Goal: Transaction & Acquisition: Purchase product/service

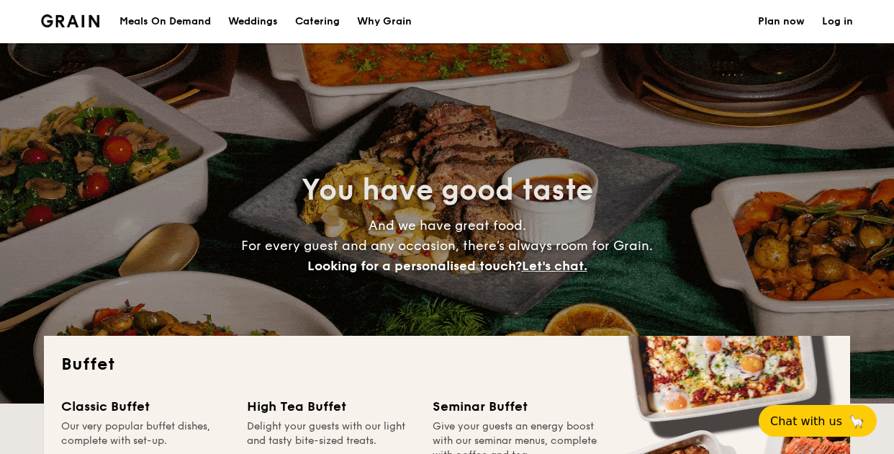
select select
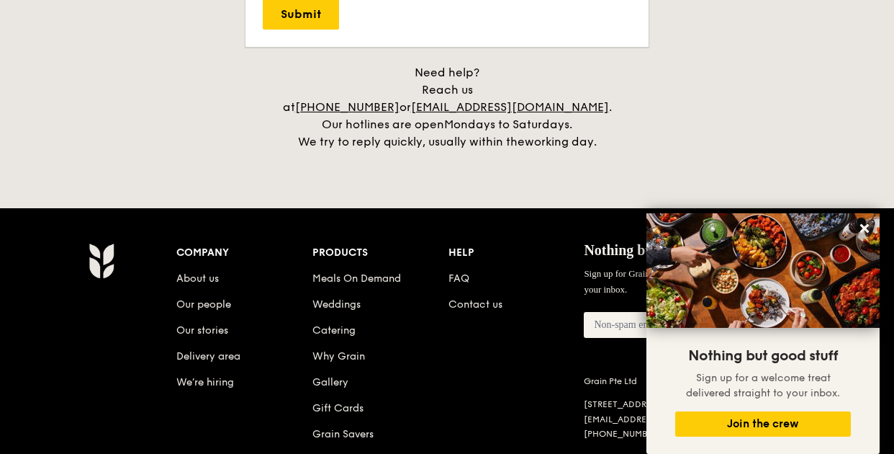
scroll to position [3054, 0]
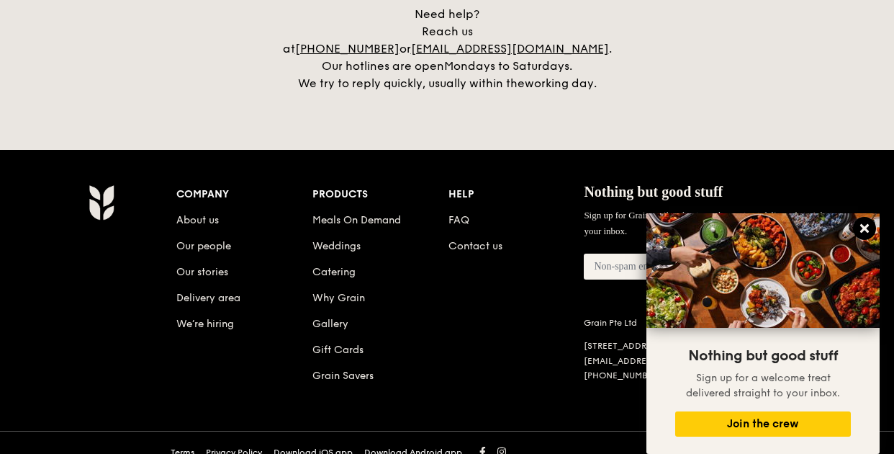
click at [868, 228] on icon at bounding box center [864, 228] width 13 height 13
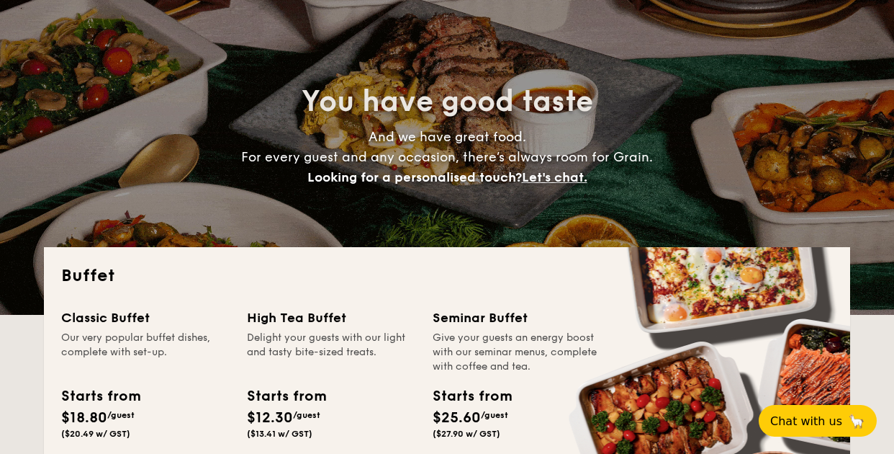
scroll to position [0, 0]
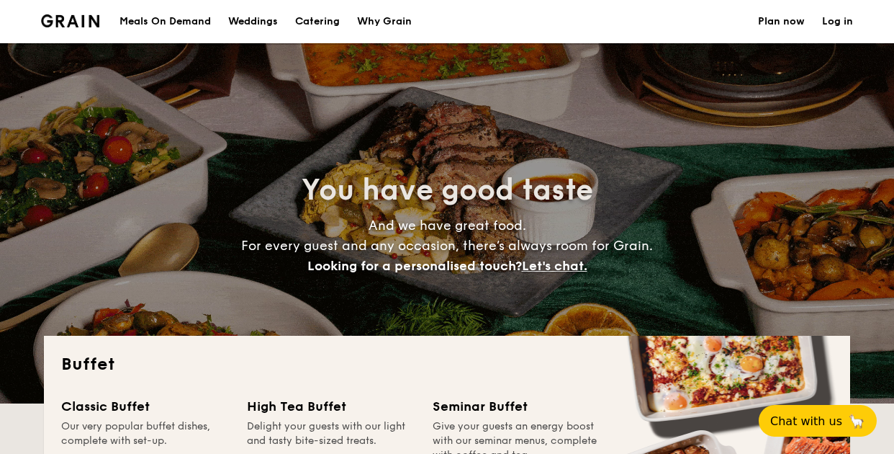
click at [148, 21] on div "Meals On Demand" at bounding box center [165, 21] width 91 height 43
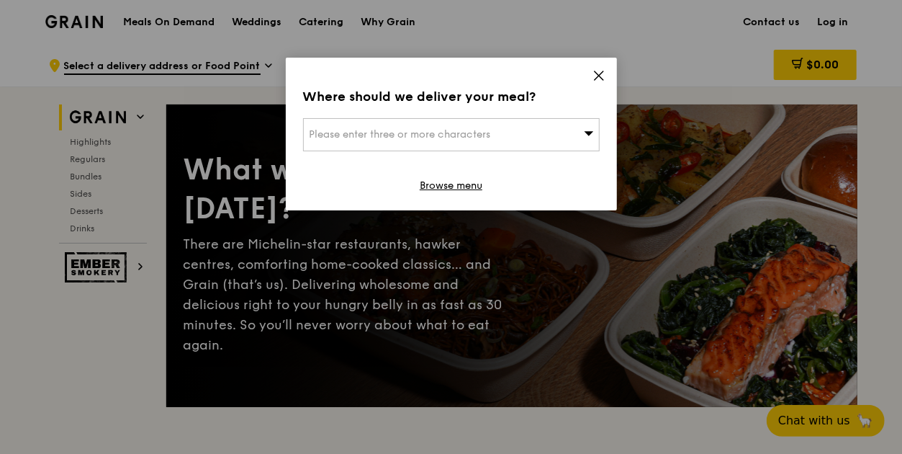
click at [569, 133] on div "Please enter three or more characters" at bounding box center [451, 134] width 297 height 33
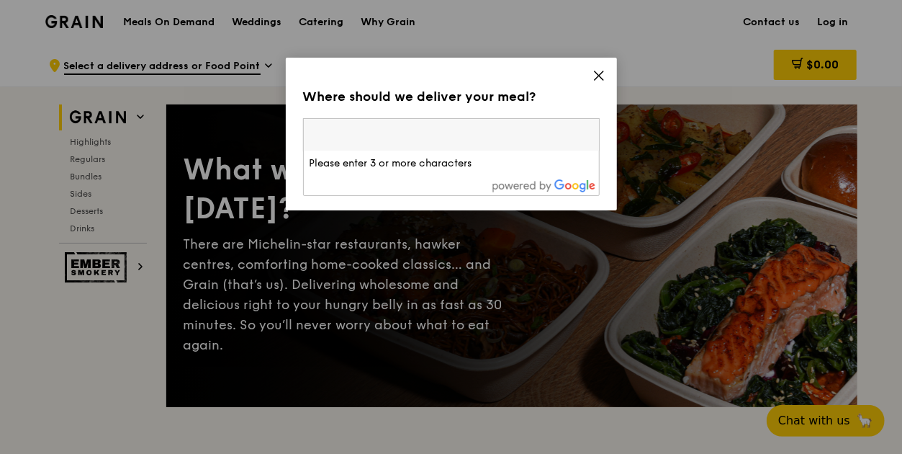
click at [599, 73] on icon at bounding box center [599, 75] width 13 height 13
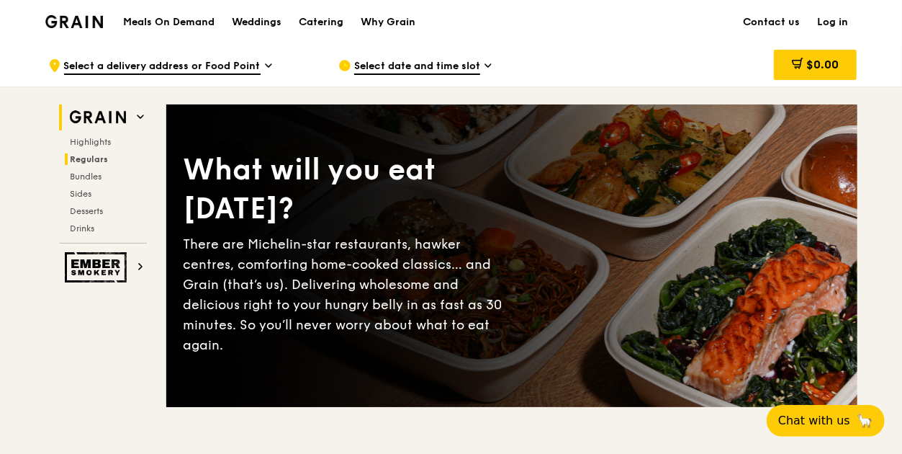
click at [81, 160] on span "Regulars" at bounding box center [90, 159] width 38 height 10
